Goal: Use online tool/utility: Utilize a website feature to perform a specific function

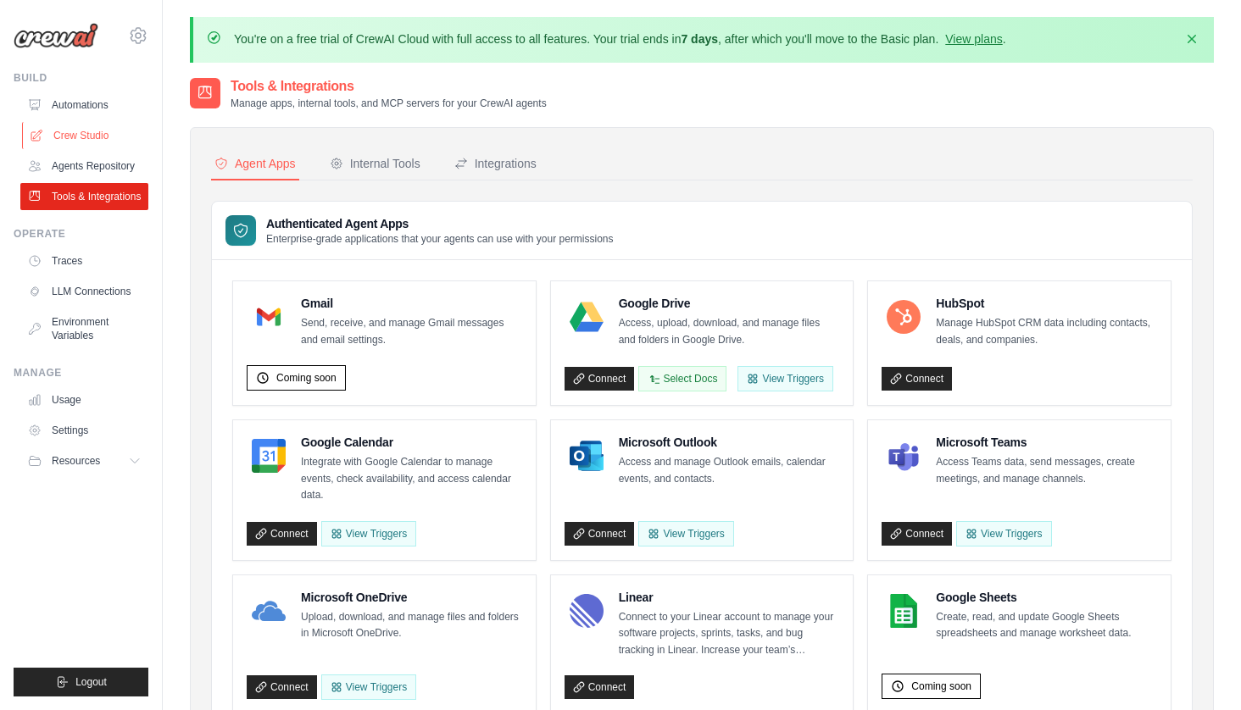
click at [97, 131] on link "Crew Studio" at bounding box center [86, 135] width 128 height 27
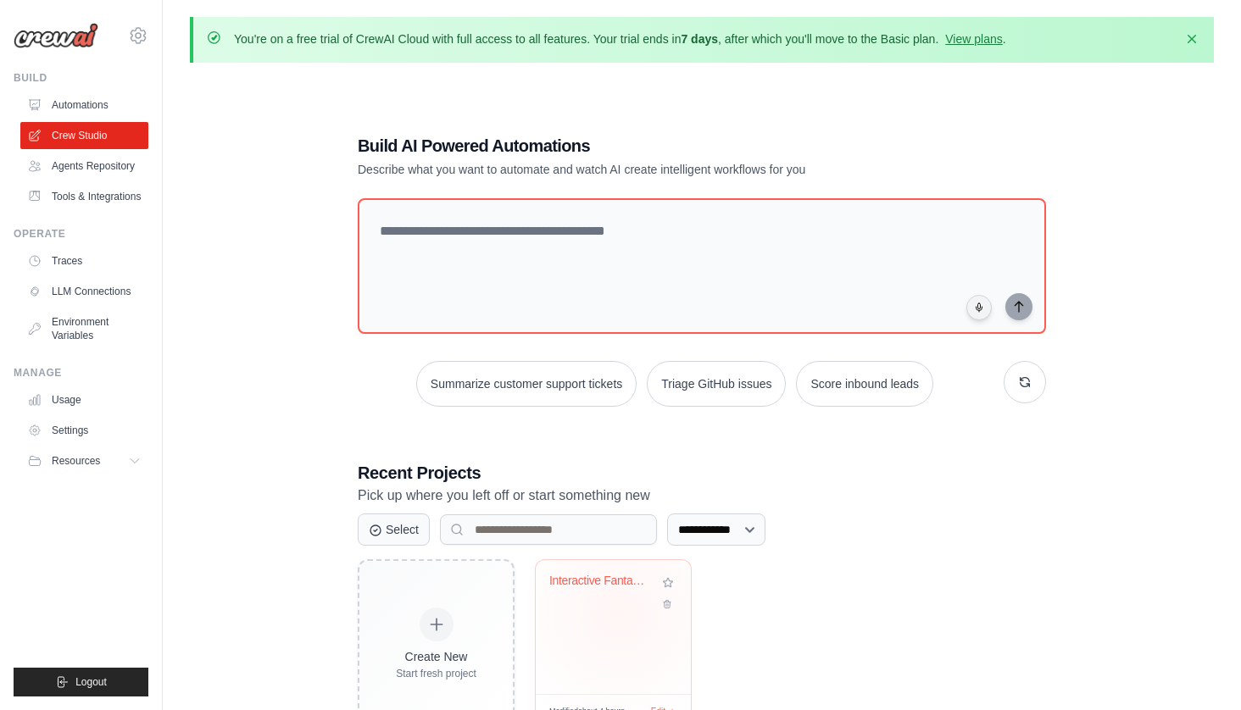
click at [621, 615] on div "Interactive Fantasy Story Builder" at bounding box center [613, 627] width 155 height 134
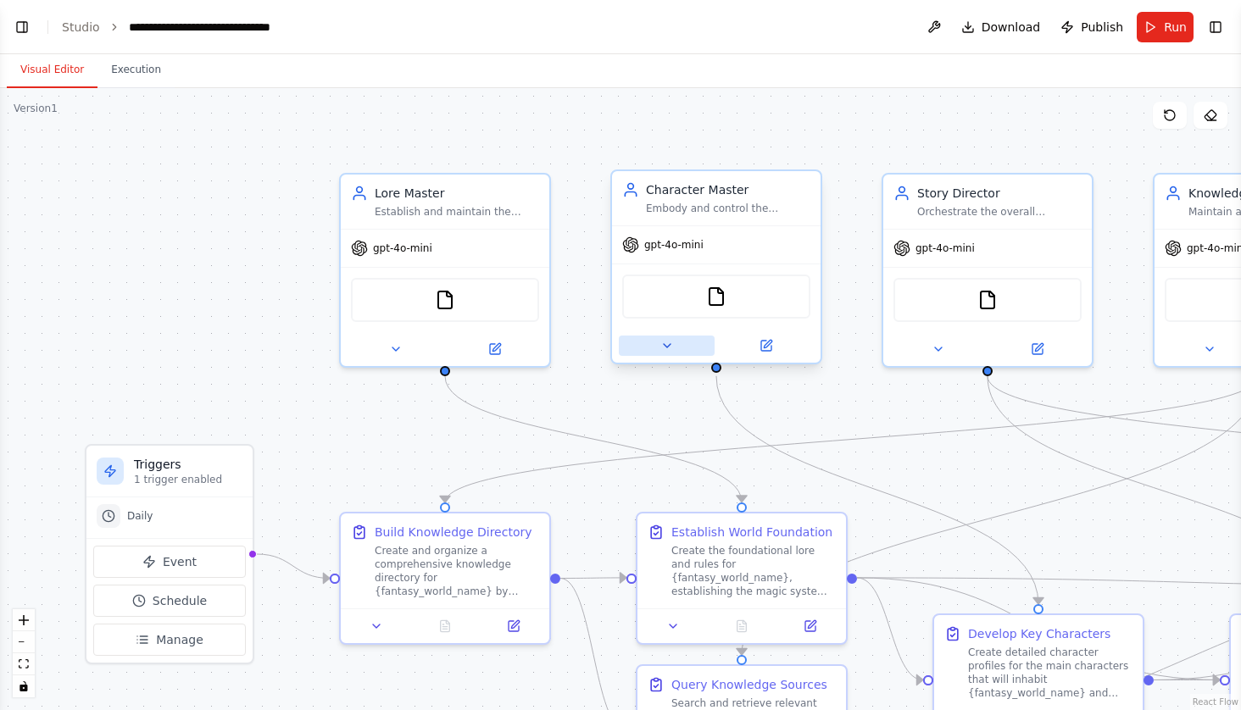
scroll to position [3233, 0]
click at [618, 146] on div ".deletable-edge-delete-btn { width: 20px; height: 20px; border: 0px solid #ffff…" at bounding box center [620, 399] width 1241 height 622
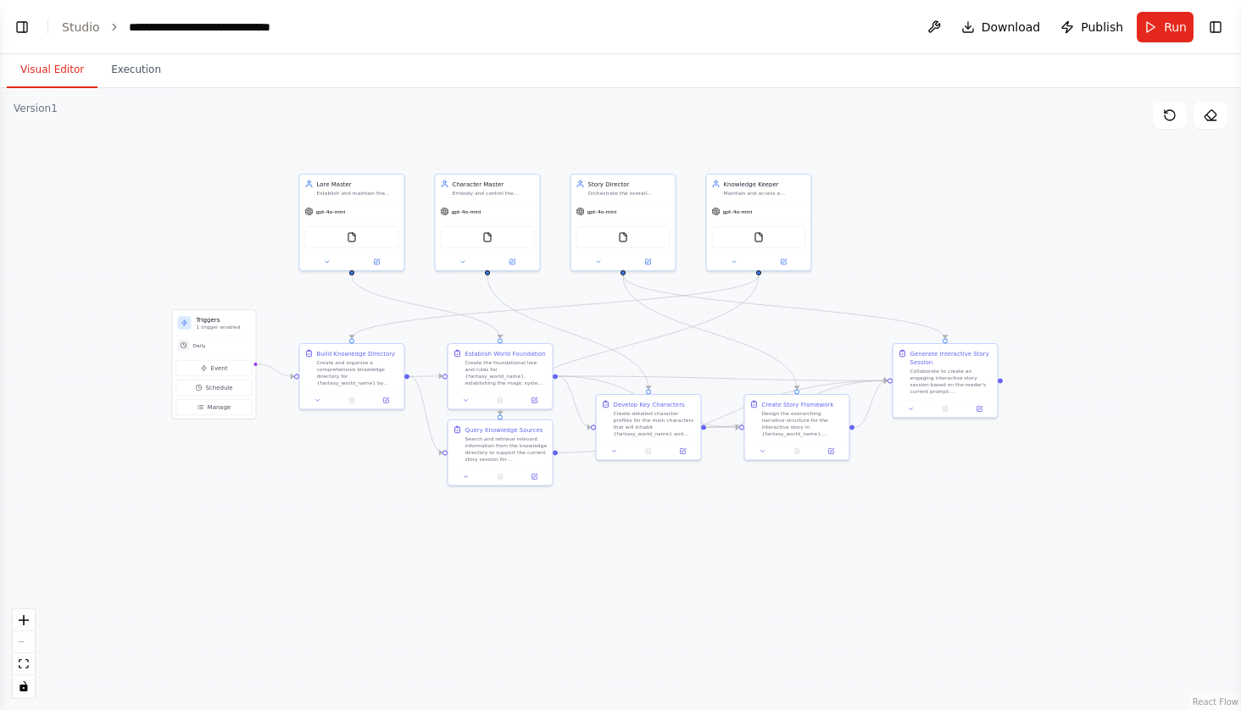
drag, startPoint x: 509, startPoint y: 480, endPoint x: 322, endPoint y: 508, distance: 189.4
click at [322, 508] on div ".deletable-edge-delete-btn { width: 20px; height: 20px; border: 0px solid #ffff…" at bounding box center [620, 399] width 1241 height 622
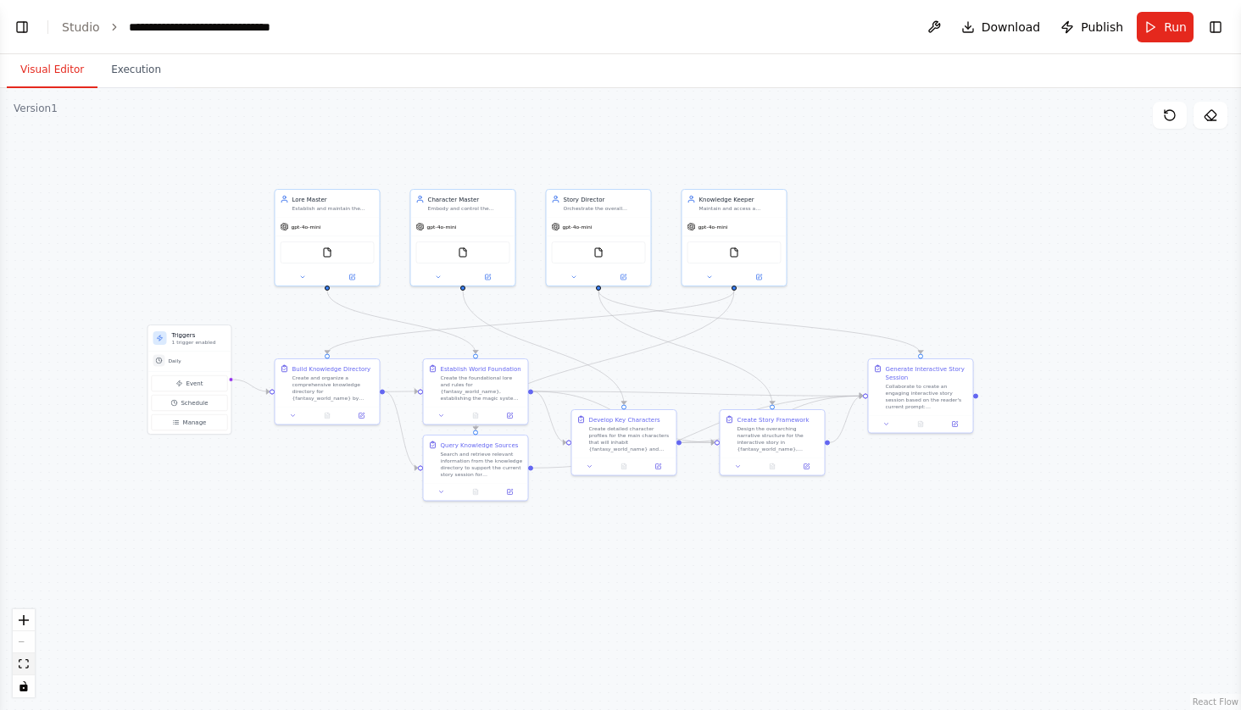
click at [30, 671] on button "fit view" at bounding box center [24, 665] width 22 height 22
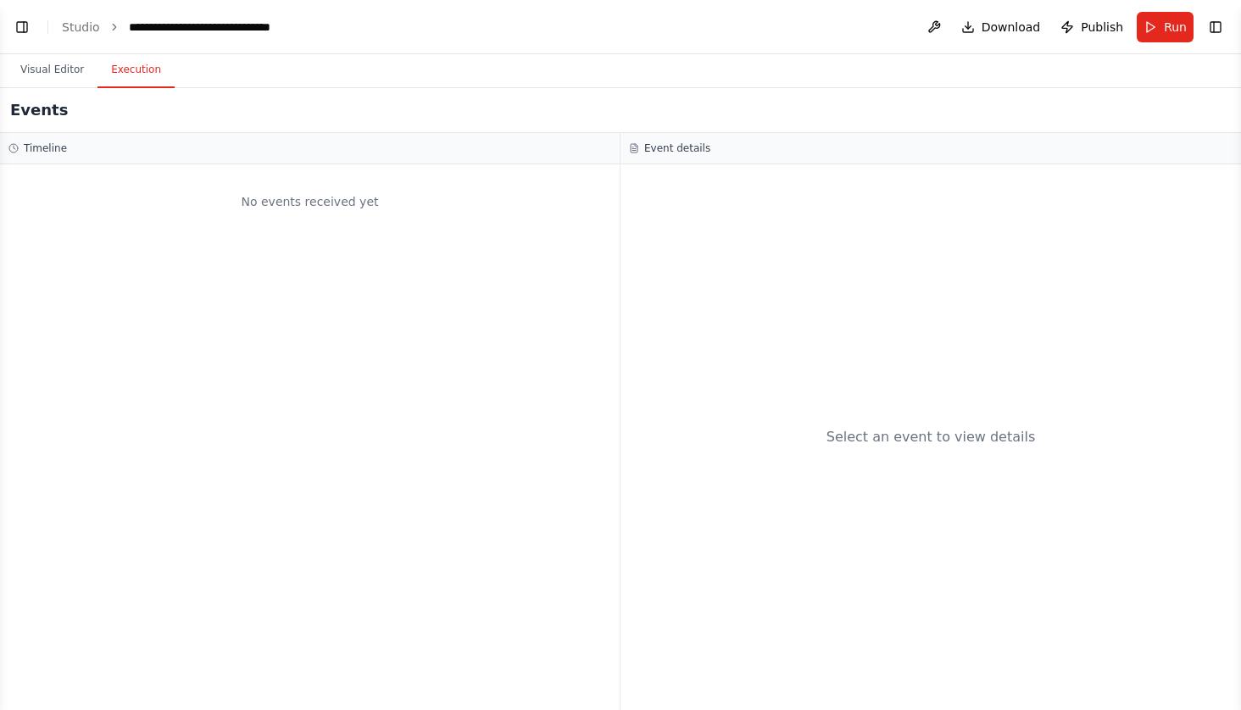
click at [146, 64] on button "Execution" at bounding box center [135, 71] width 77 height 36
click at [64, 71] on button "Visual Editor" at bounding box center [52, 71] width 91 height 36
